Goal: Task Accomplishment & Management: Use online tool/utility

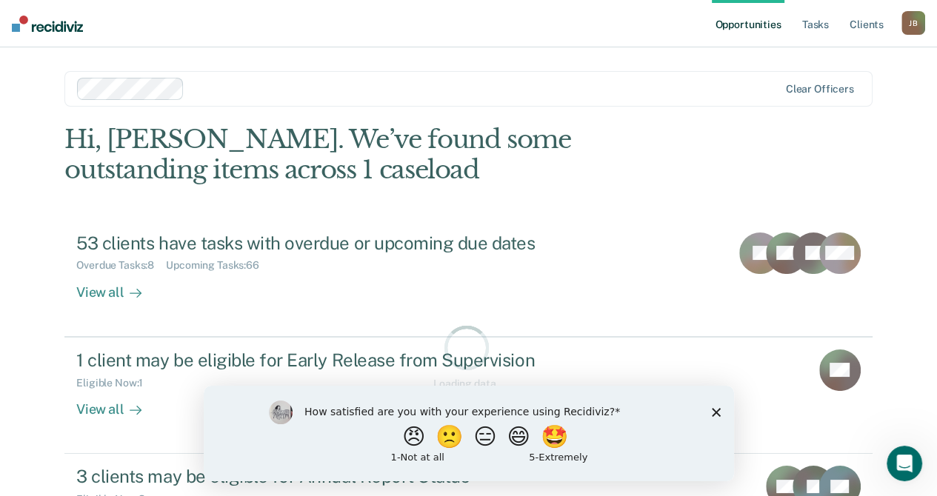
click at [721, 410] on div "How satisfied are you with your experience using Recidiviz? 😠 🙁 😑 😄 🤩 1 - Not a…" at bounding box center [468, 433] width 530 height 96
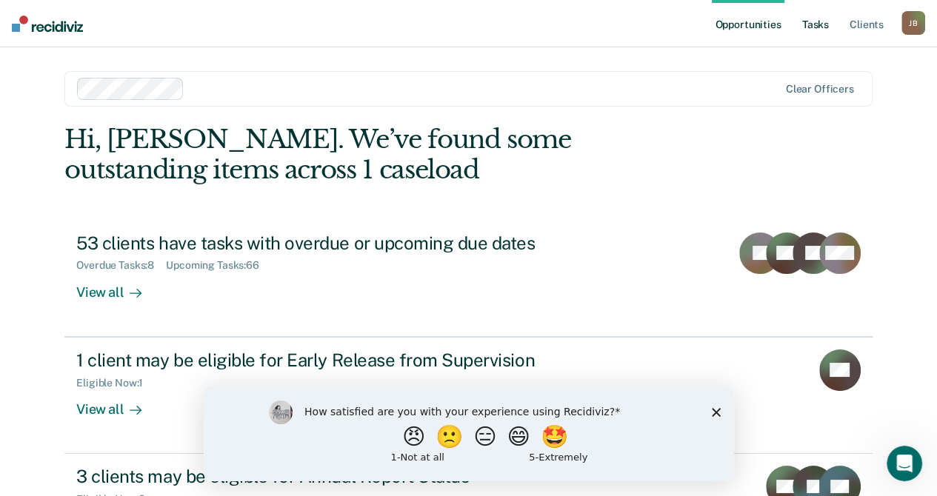
click at [818, 21] on link "Tasks" at bounding box center [815, 23] width 33 height 47
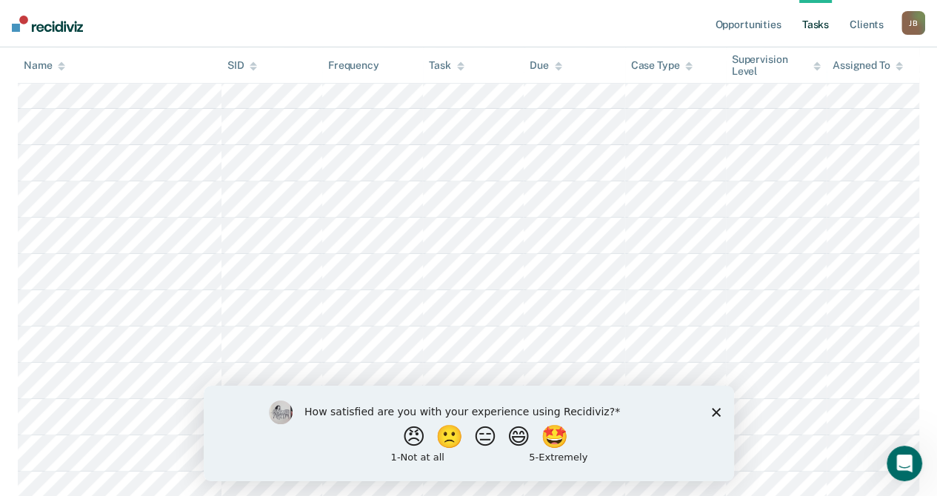
scroll to position [444, 0]
click at [718, 411] on icon "Close survey" at bounding box center [715, 411] width 9 height 9
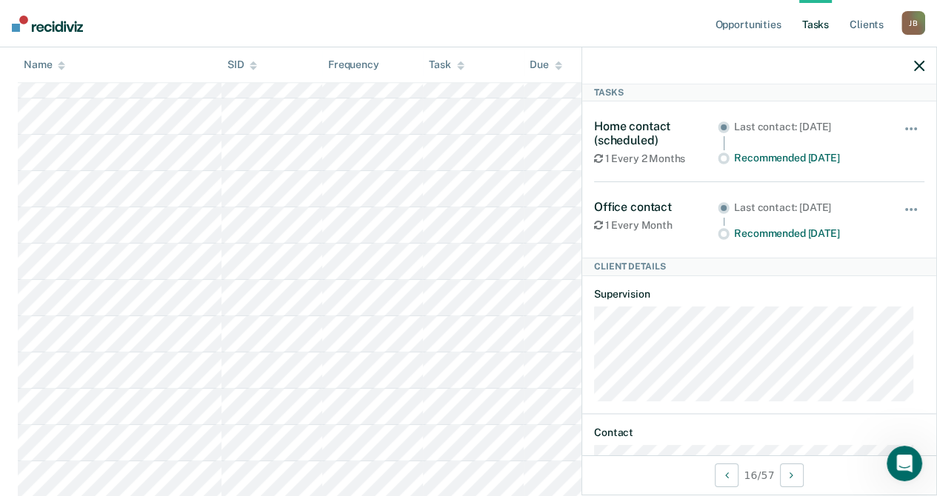
scroll to position [0, 0]
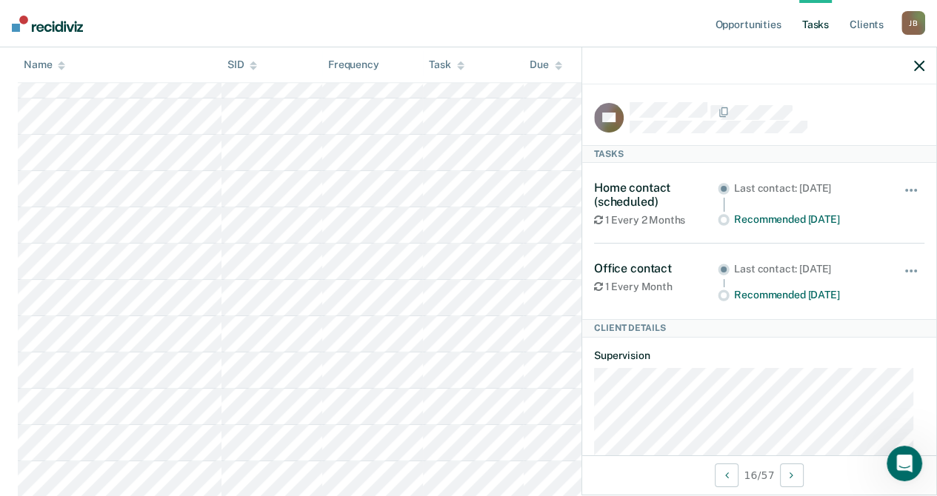
click at [918, 67] on icon "button" at bounding box center [919, 66] width 10 height 10
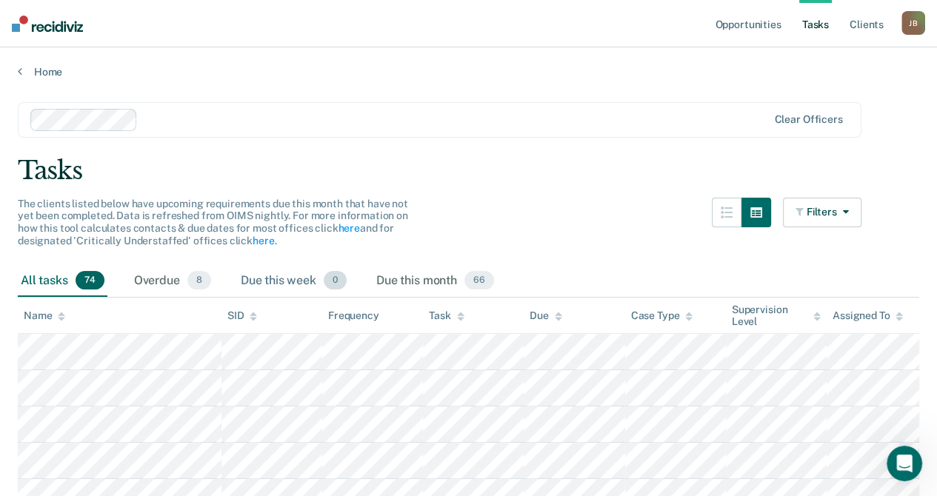
click at [278, 278] on div "Due this week 0" at bounding box center [294, 281] width 112 height 33
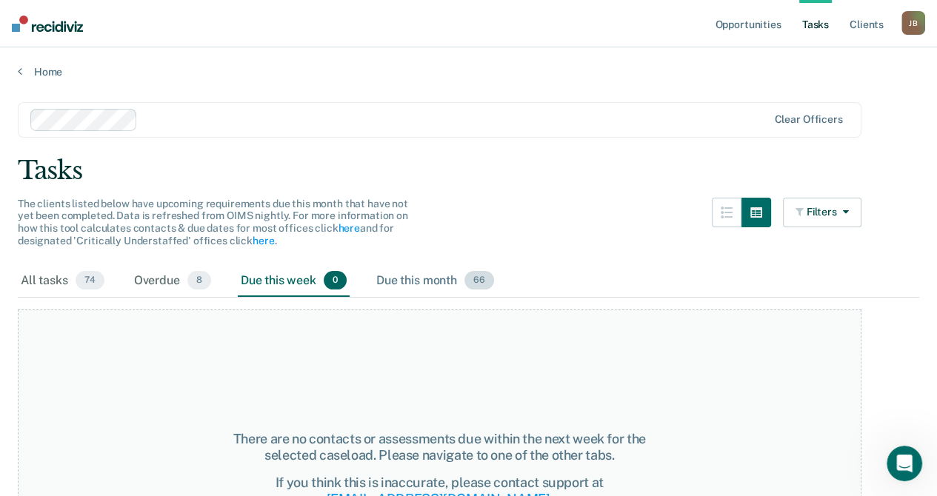
click at [407, 276] on div "Due this month 66" at bounding box center [435, 281] width 124 height 33
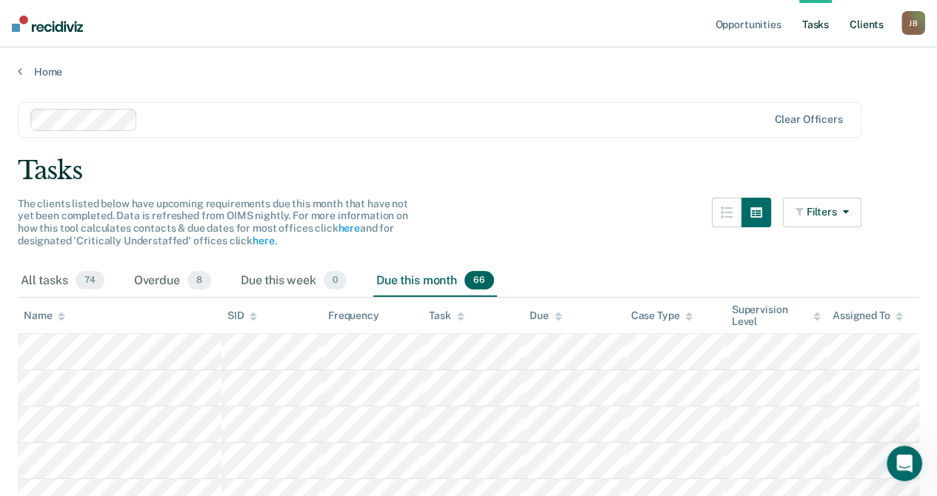
click at [864, 23] on link "Client s" at bounding box center [867, 23] width 40 height 47
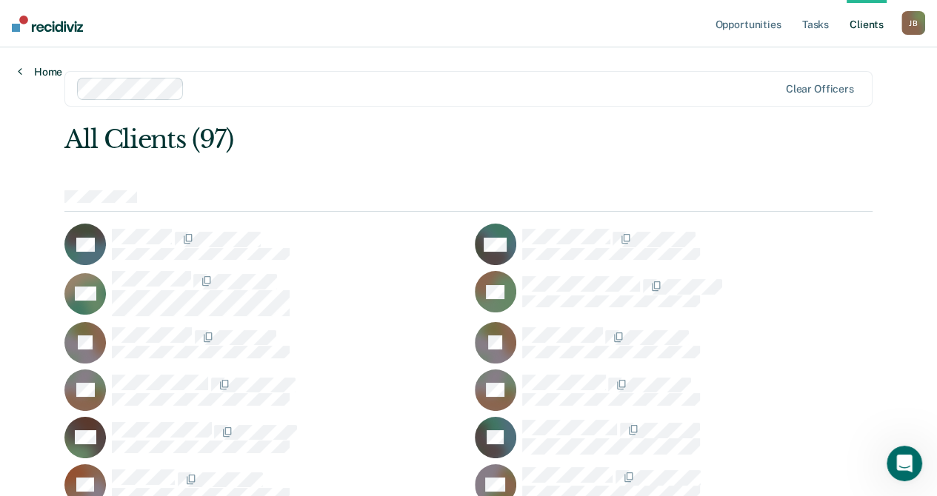
click at [41, 66] on link "Home" at bounding box center [40, 71] width 44 height 13
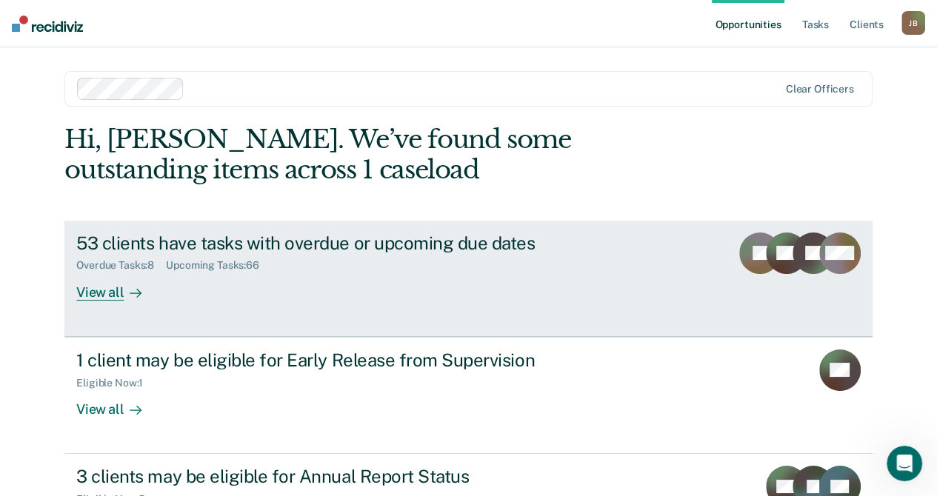
click at [98, 293] on div "View all" at bounding box center [117, 286] width 83 height 29
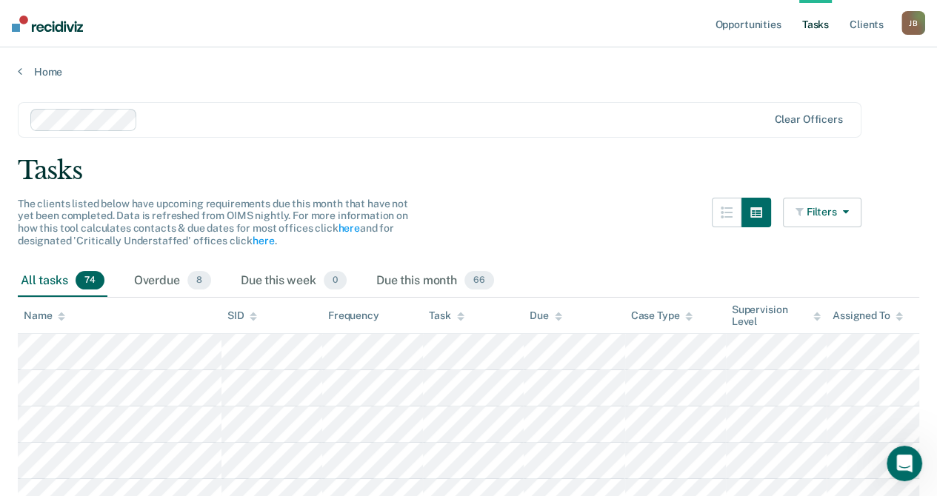
click at [849, 207] on icon "button" at bounding box center [843, 212] width 12 height 10
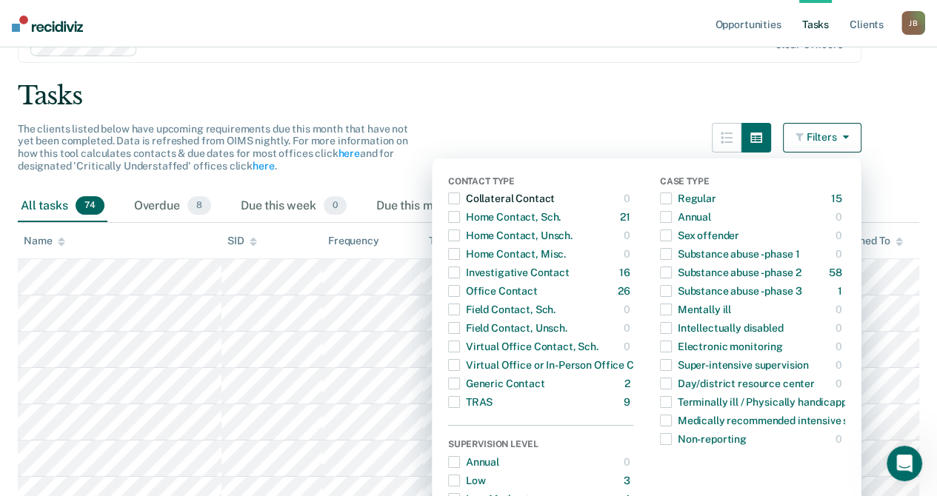
scroll to position [148, 0]
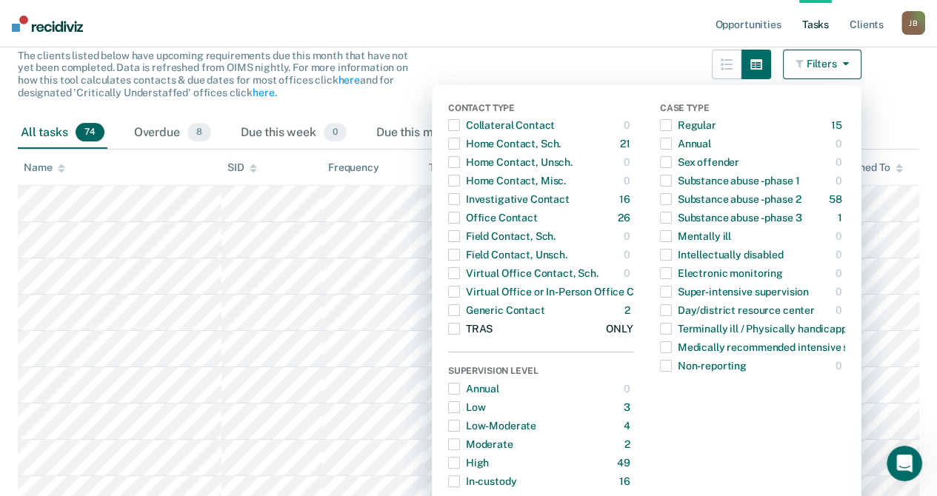
click at [459, 330] on span "button" at bounding box center [454, 329] width 12 height 12
click at [544, 10] on nav "Opportunities Tasks Client s [PERSON_NAME] [PERSON_NAME] Profile How it works L…" at bounding box center [468, 23] width 937 height 47
